Goal: Download file/media

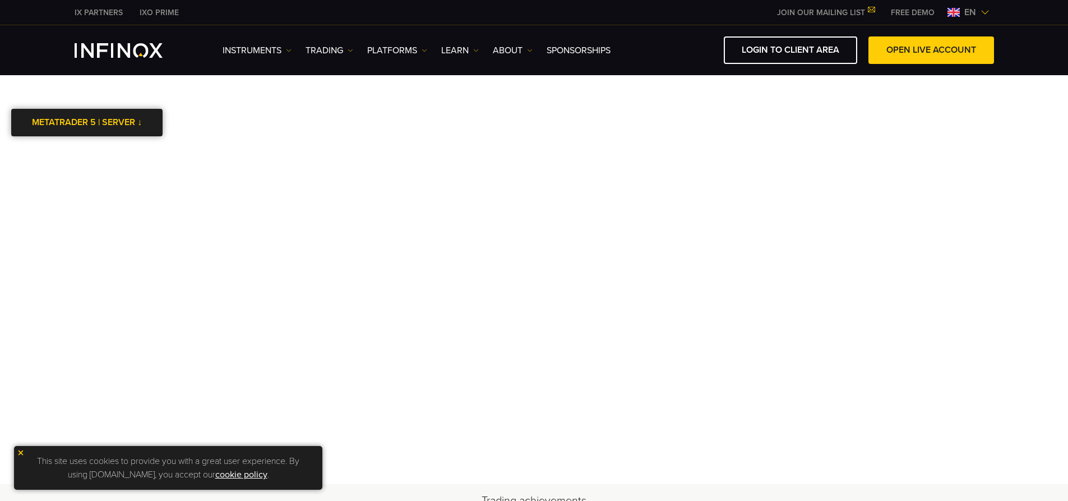
click at [110, 125] on link "METATRADER 5 | SERVER ↓" at bounding box center [86, 122] width 151 height 27
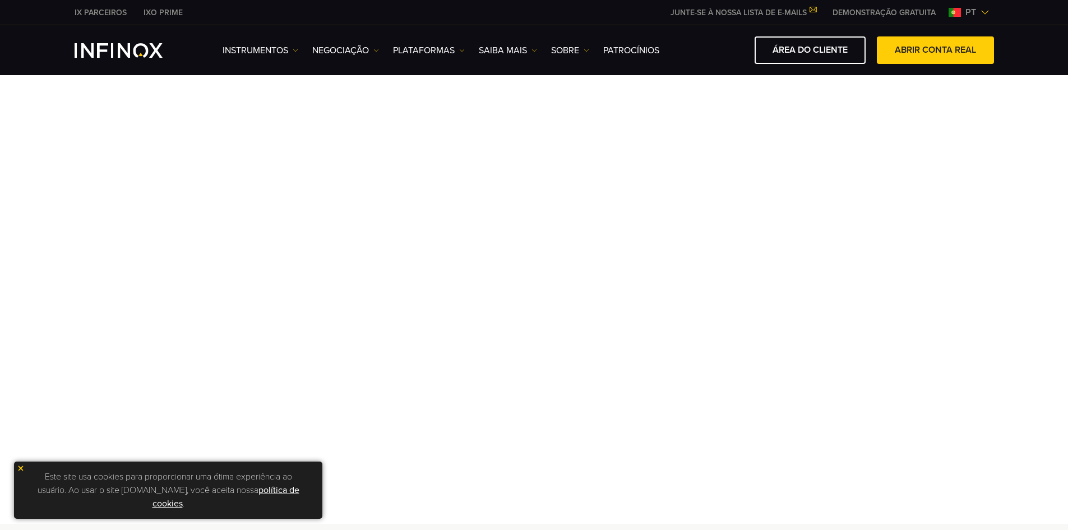
click at [16, 467] on div "Este site usa cookies para proporcionar uma ótima experiência ao usuário. Ao us…" at bounding box center [168, 490] width 308 height 57
click at [722, 59] on div "ÁREA DO CLIENTE ABRIR CONTA REAL" at bounding box center [831, 49] width 326 height 27
click at [22, 466] on img at bounding box center [21, 468] width 8 height 8
